Goal: Information Seeking & Learning: Learn about a topic

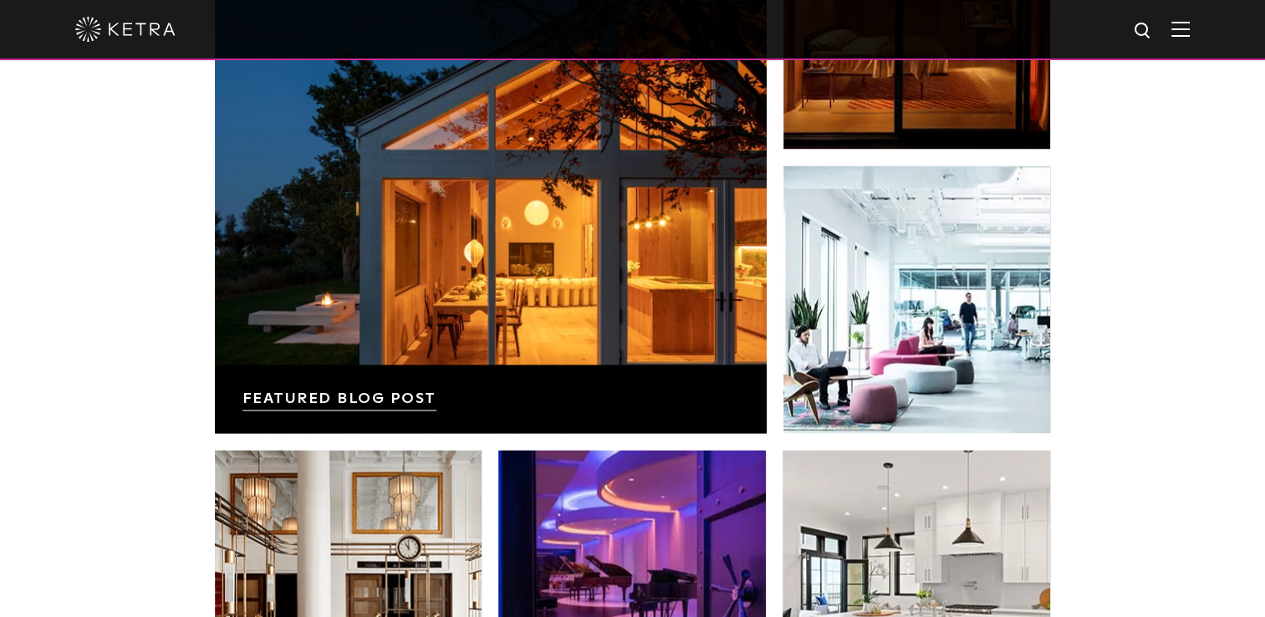
scroll to position [2785, 0]
click at [1189, 25] on img at bounding box center [1180, 29] width 18 height 16
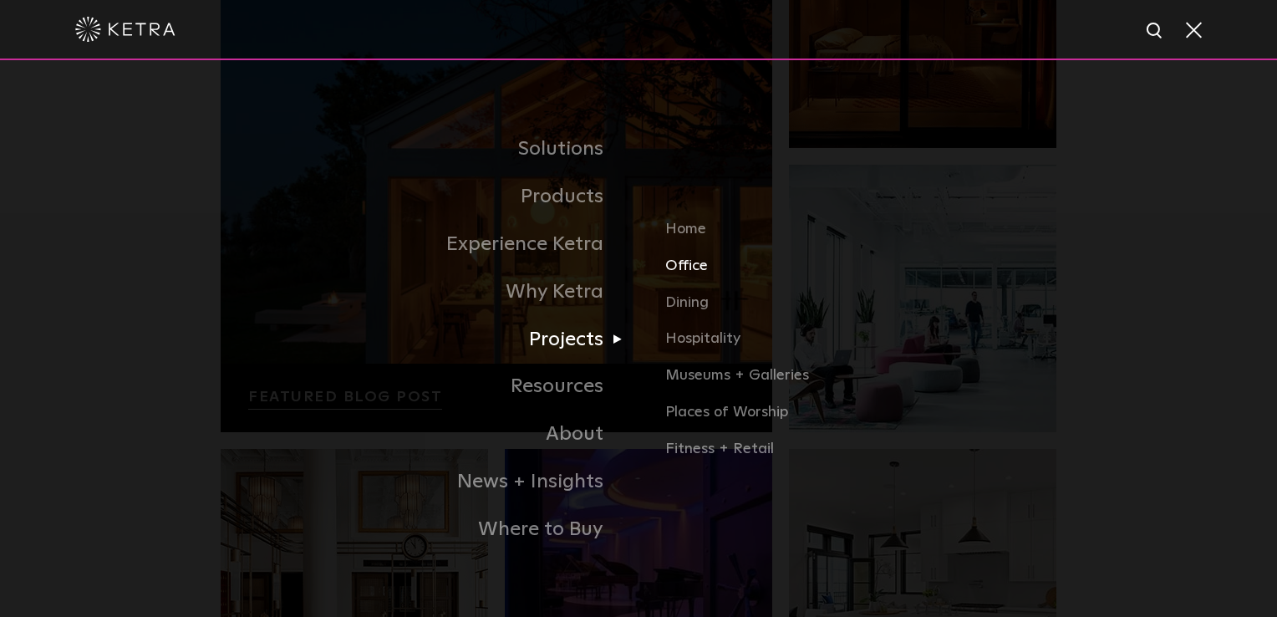
click at [698, 271] on link "Office" at bounding box center [860, 272] width 391 height 37
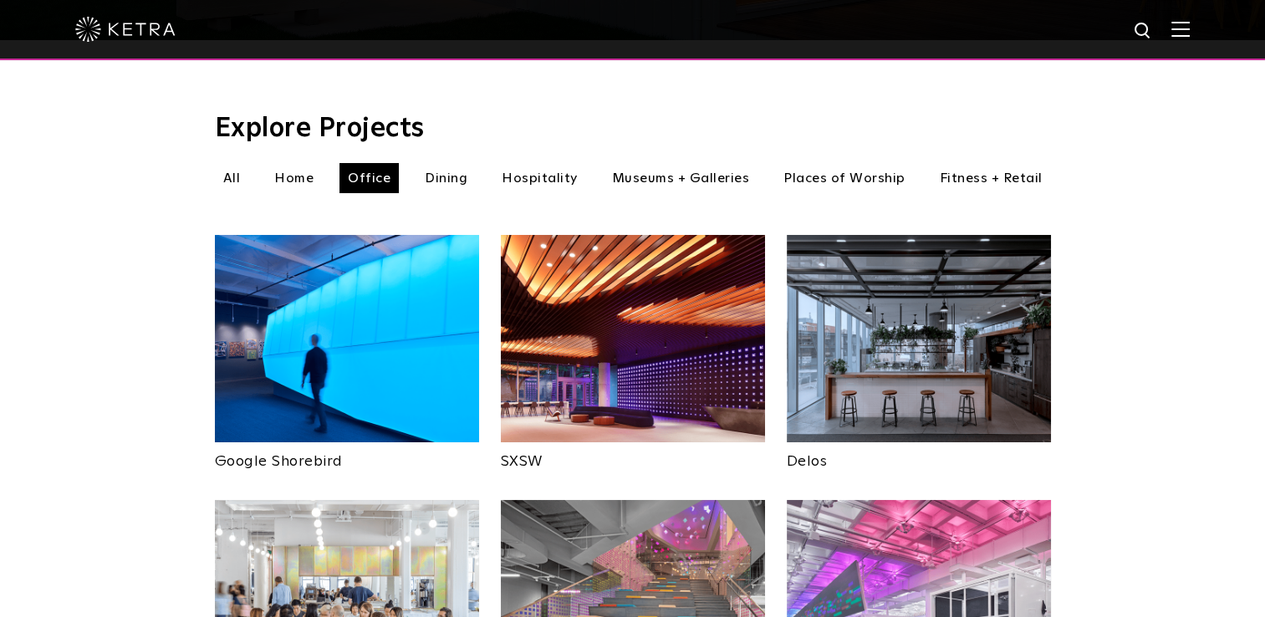
scroll to position [530, 0]
click at [396, 309] on img at bounding box center [347, 339] width 264 height 207
click at [310, 443] on link "Google Shorebird" at bounding box center [347, 456] width 264 height 27
